Goal: Information Seeking & Learning: Learn about a topic

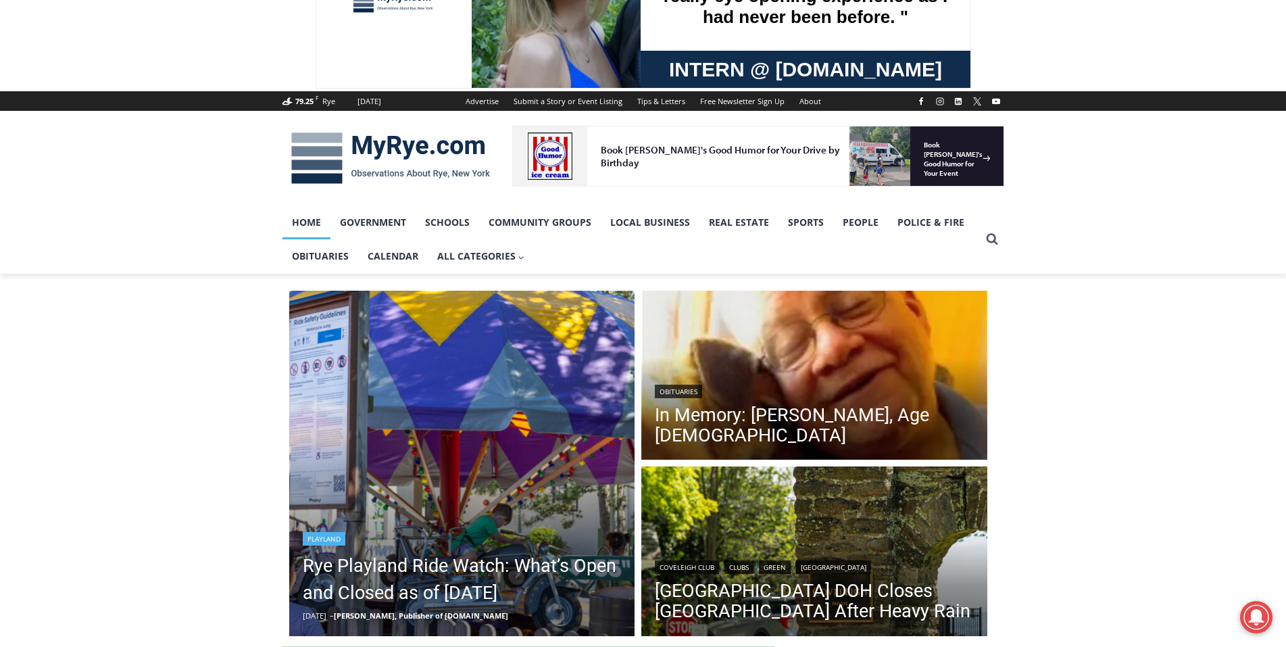
scroll to position [270, 0]
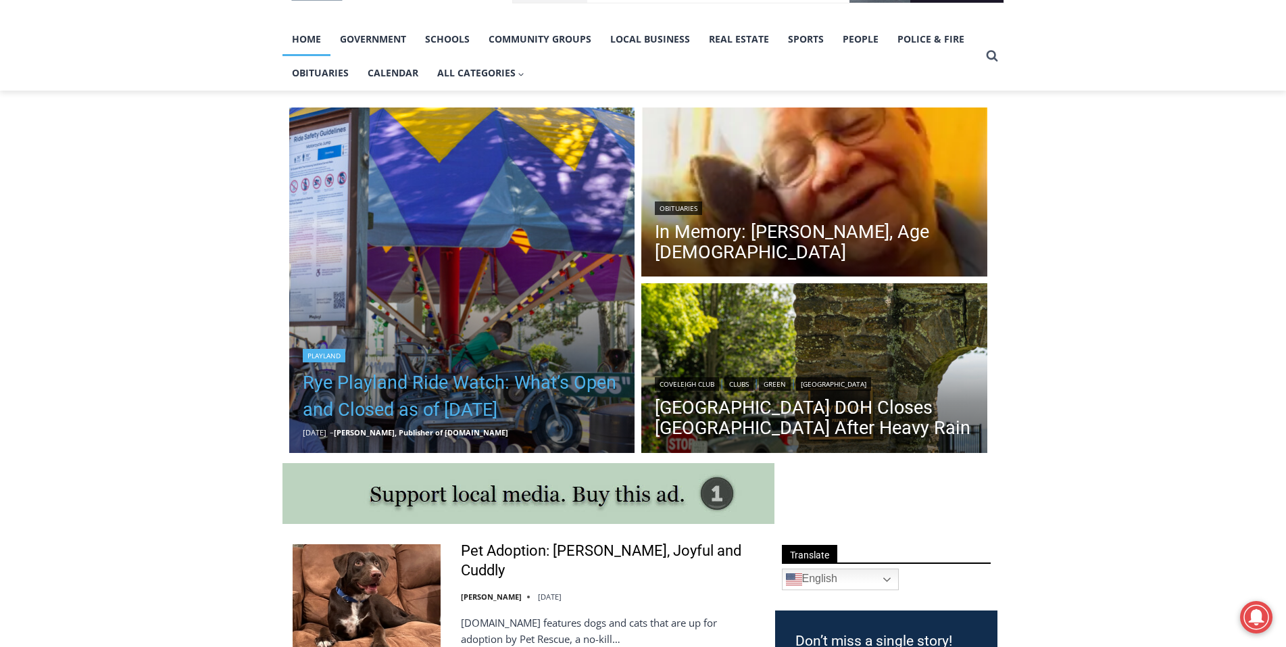
click at [468, 372] on link "Rye Playland Ride Watch: What’s Open and Closed as of [DATE]" at bounding box center [462, 396] width 319 height 54
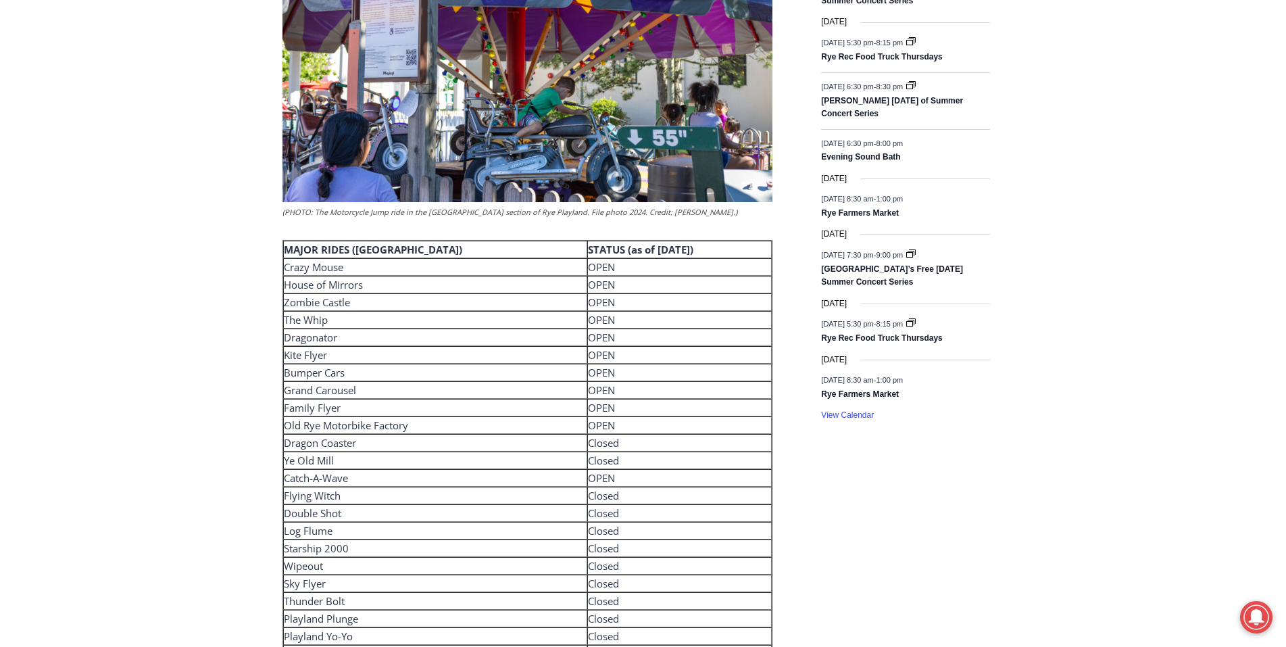
scroll to position [1933, 0]
